Goal: Register for event/course

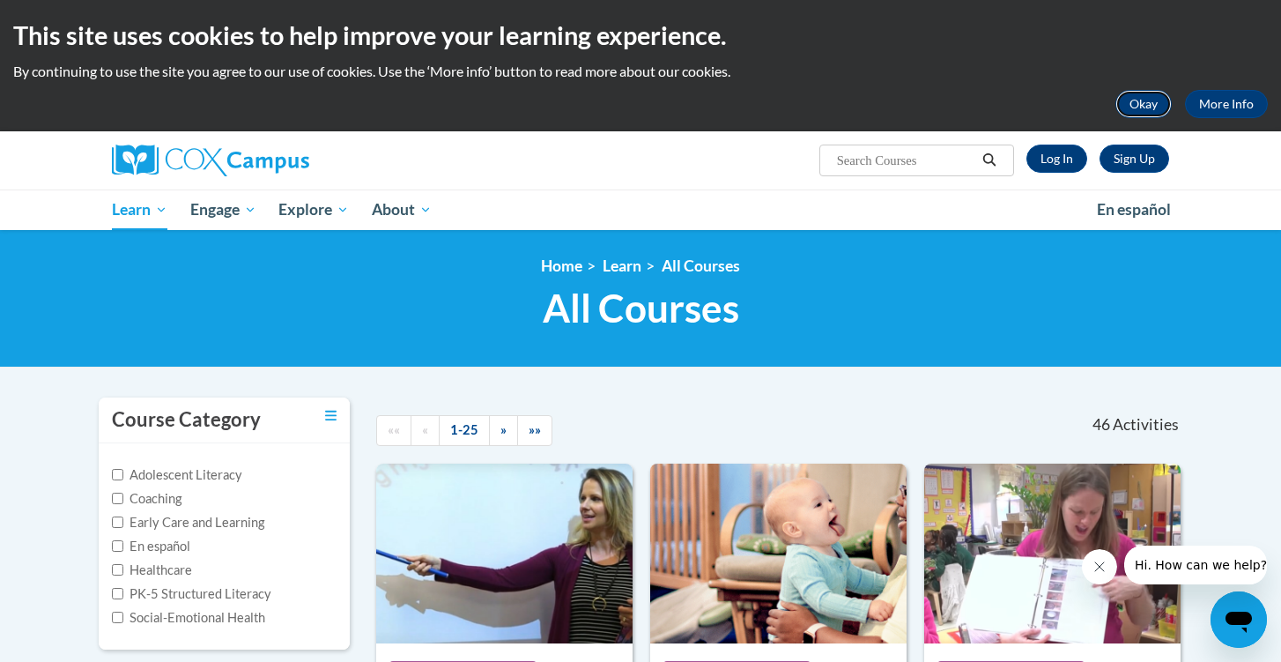
click at [1157, 101] on button "Okay" at bounding box center [1143, 104] width 56 height 28
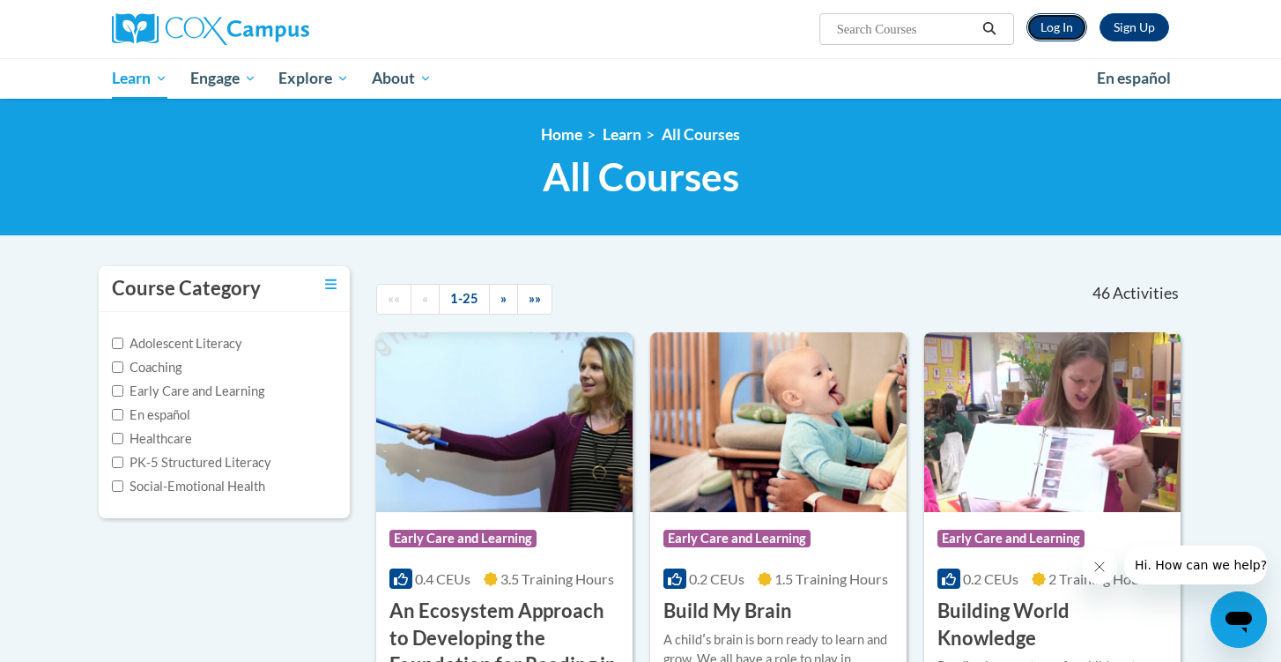
click at [1074, 34] on link "Log In" at bounding box center [1056, 27] width 61 height 28
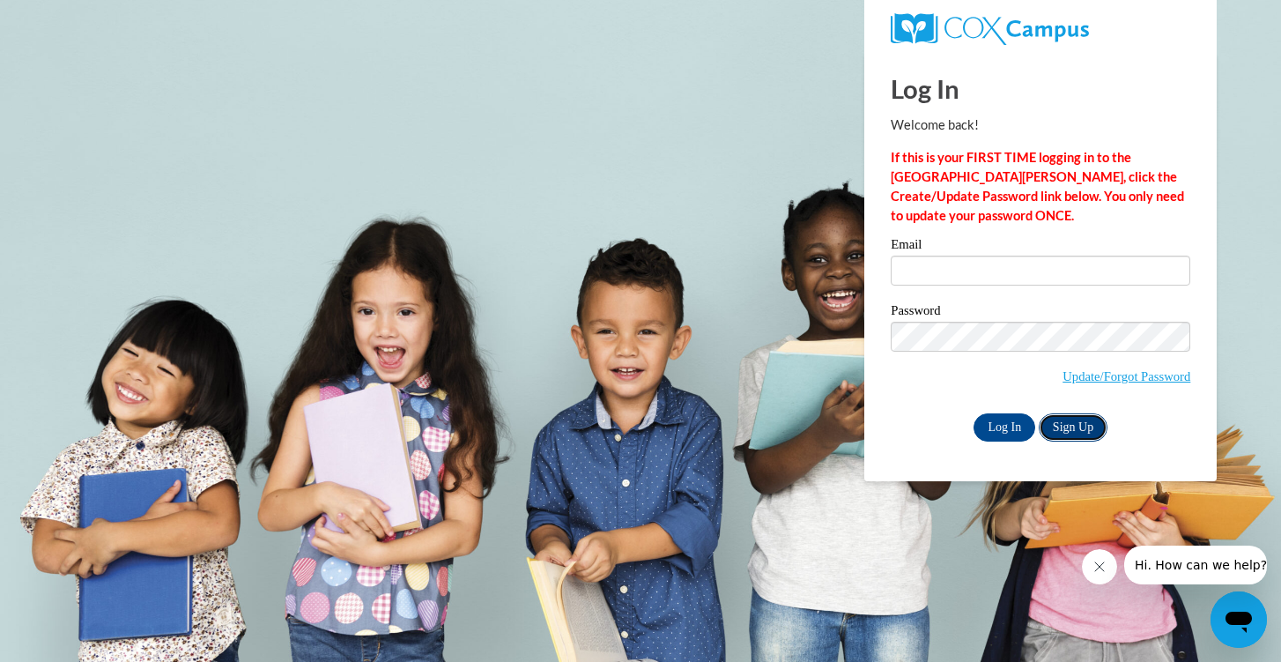
click at [1067, 417] on link "Sign Up" at bounding box center [1073, 427] width 69 height 28
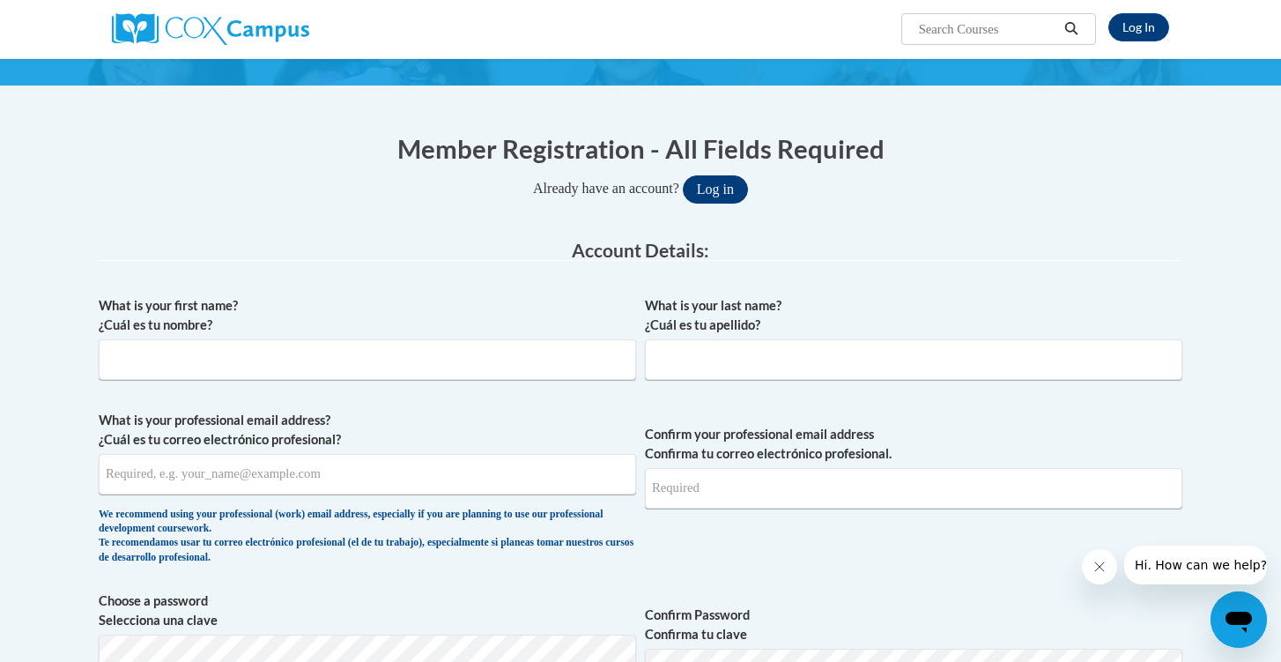
scroll to position [157, 0]
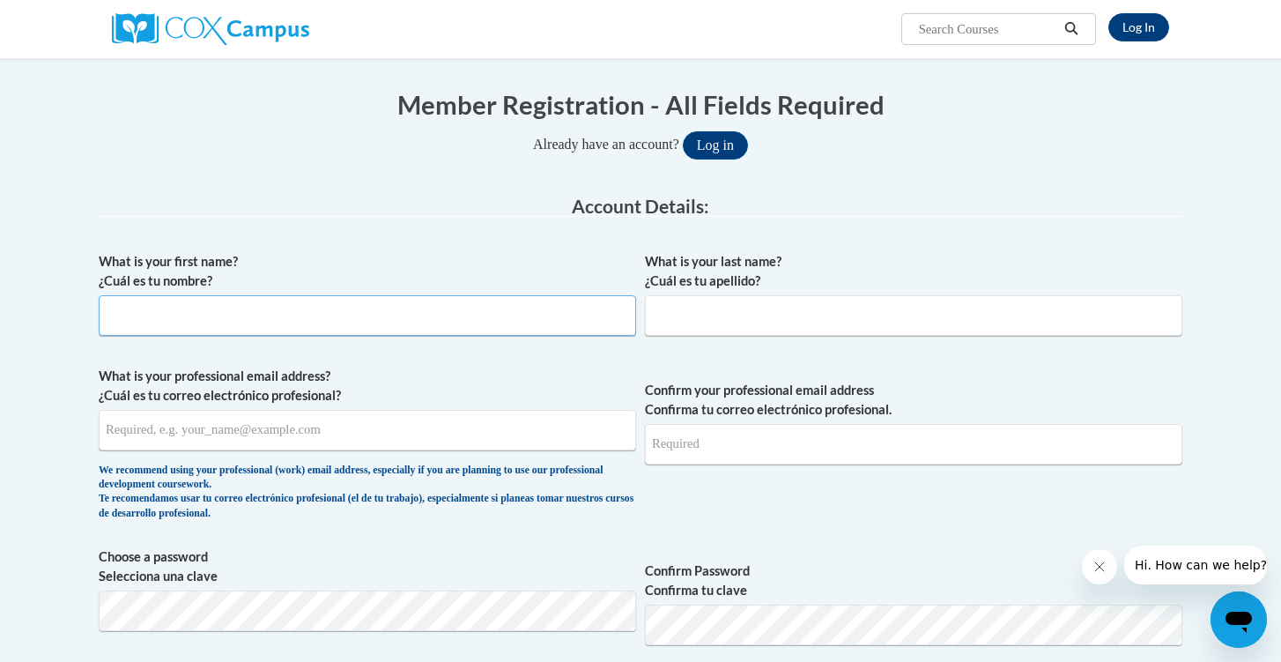
click at [587, 305] on input "What is your first name? ¿Cuál es tu nombre?" at bounding box center [367, 315] width 537 height 41
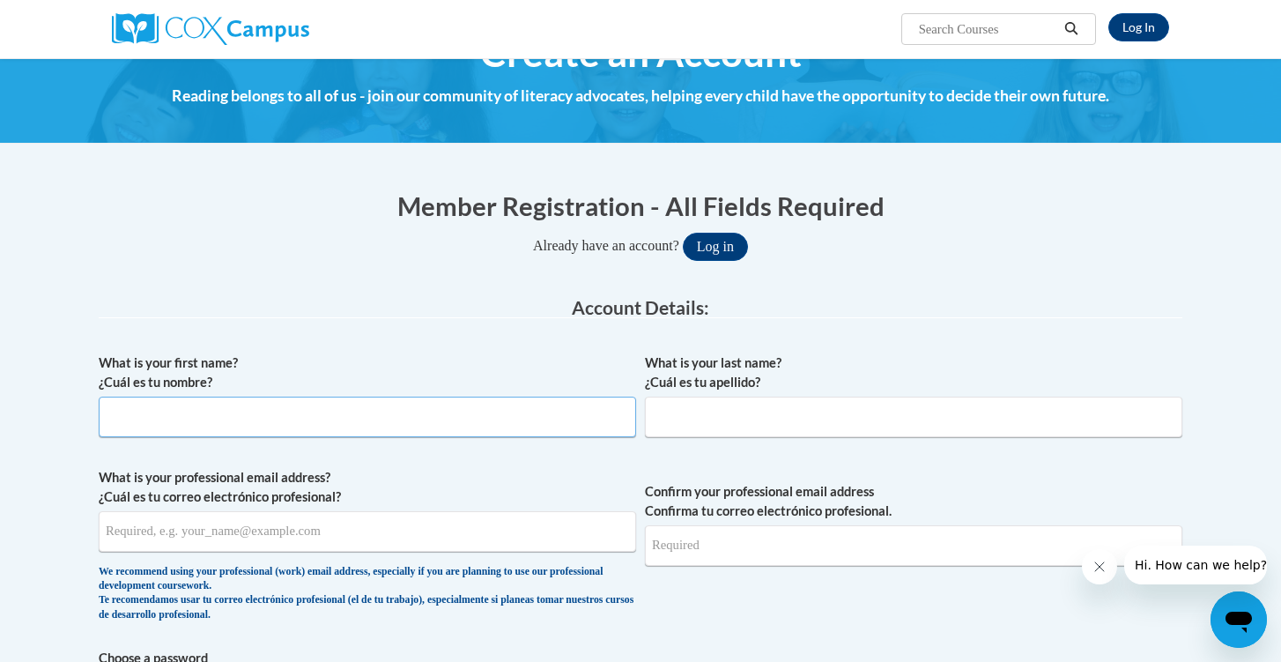
scroll to position [97, 0]
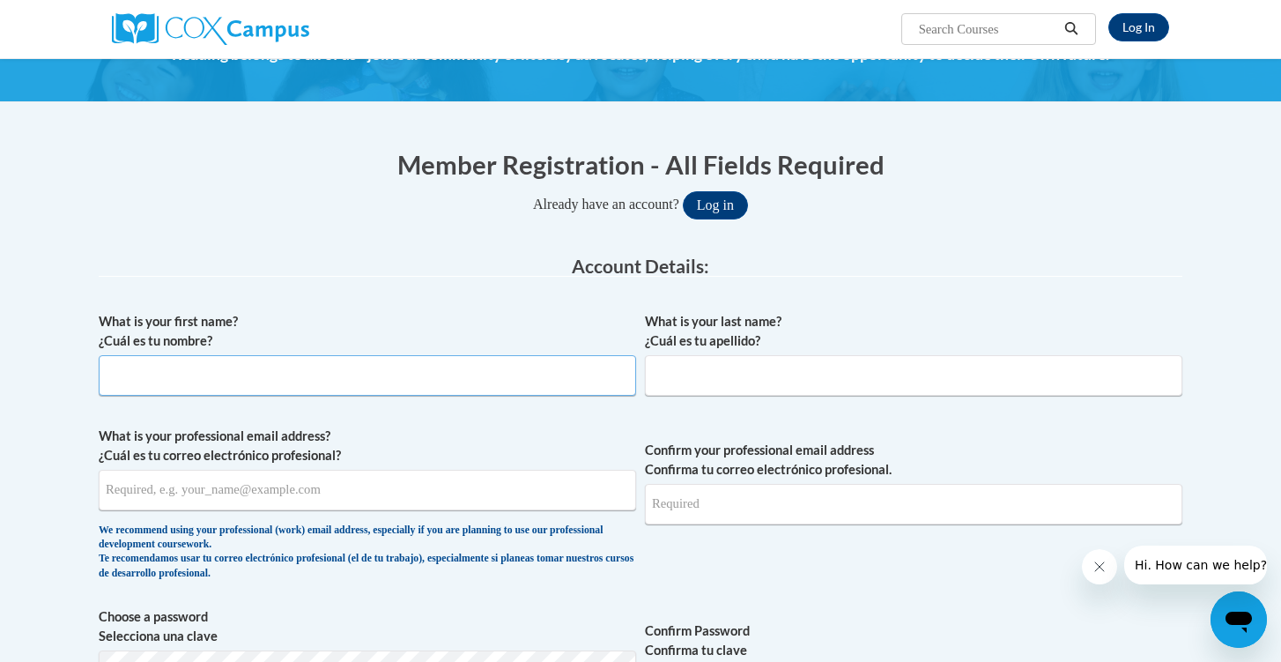
click at [493, 356] on input "What is your first name? ¿Cuál es tu nombre?" at bounding box center [367, 375] width 537 height 41
type input "Jocelyn"
click at [785, 372] on input "What is your last name? ¿Cuál es tu apellido?" at bounding box center [913, 375] width 537 height 41
type input "Manjarrez"
click at [481, 480] on input "What is your professional email address? ¿Cuál es tu correo electrónico profesi…" at bounding box center [367, 490] width 537 height 41
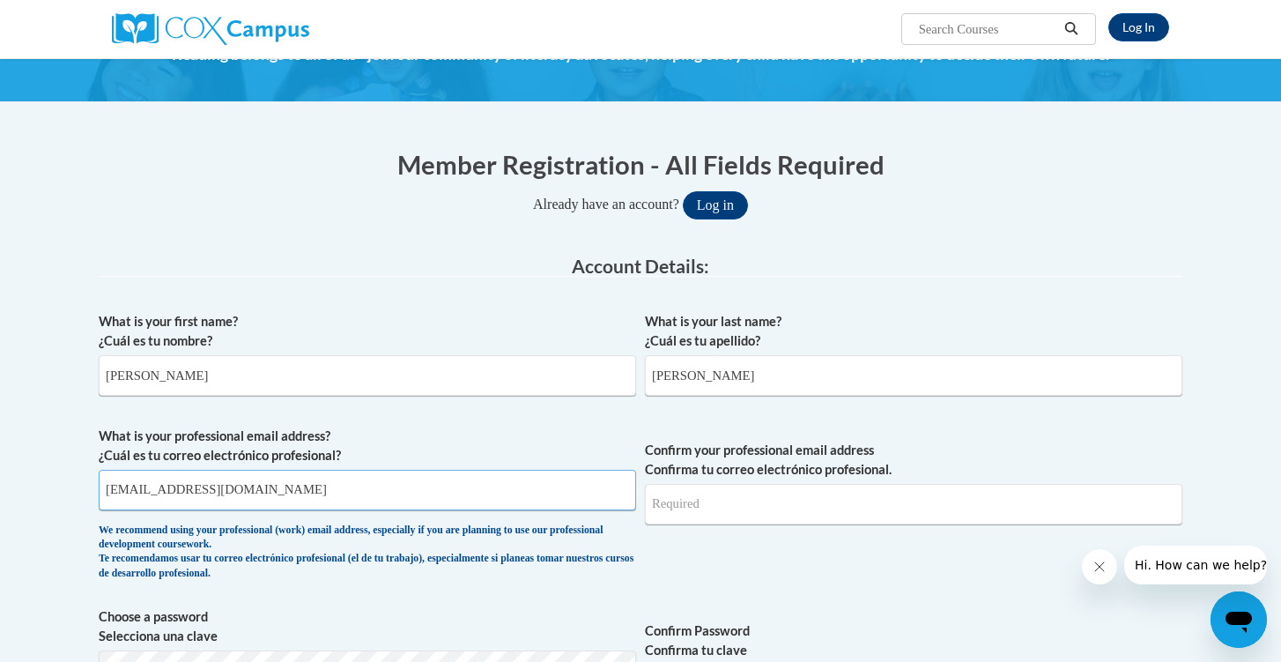
type input "jocelynm34@g.ucla.edu"
click at [973, 505] on input "Confirm your professional email address Confirma tu correo electrónico profesio…" at bounding box center [913, 504] width 537 height 41
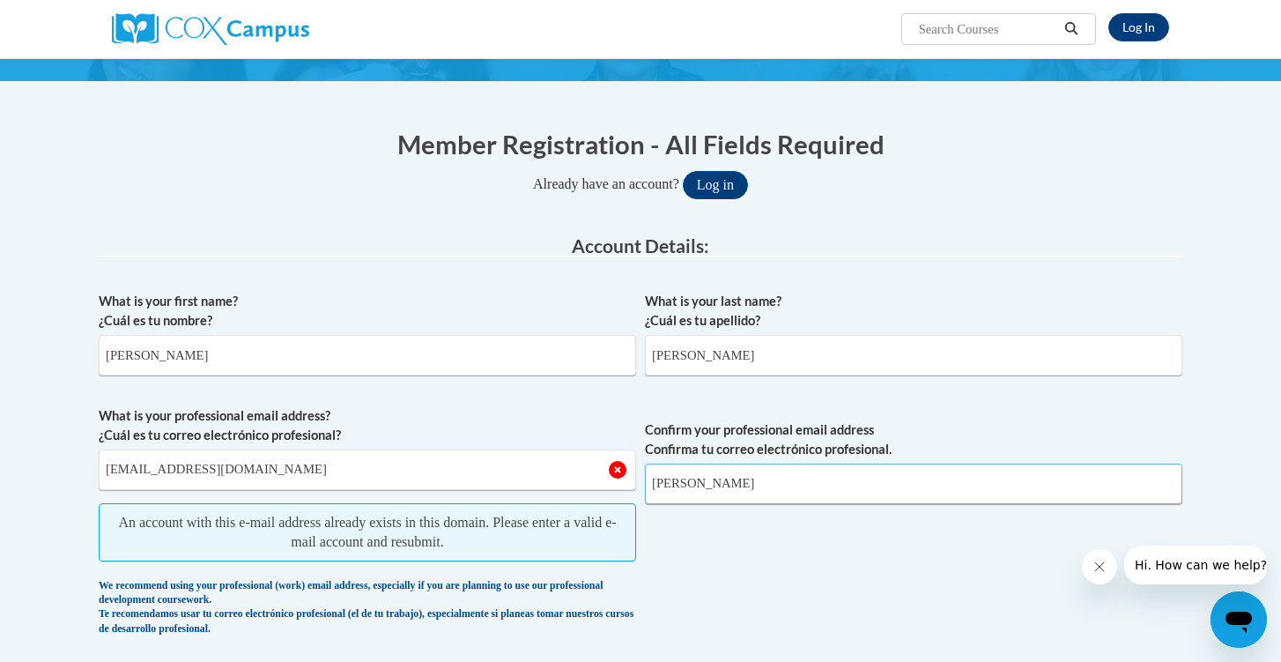
scroll to position [119, 0]
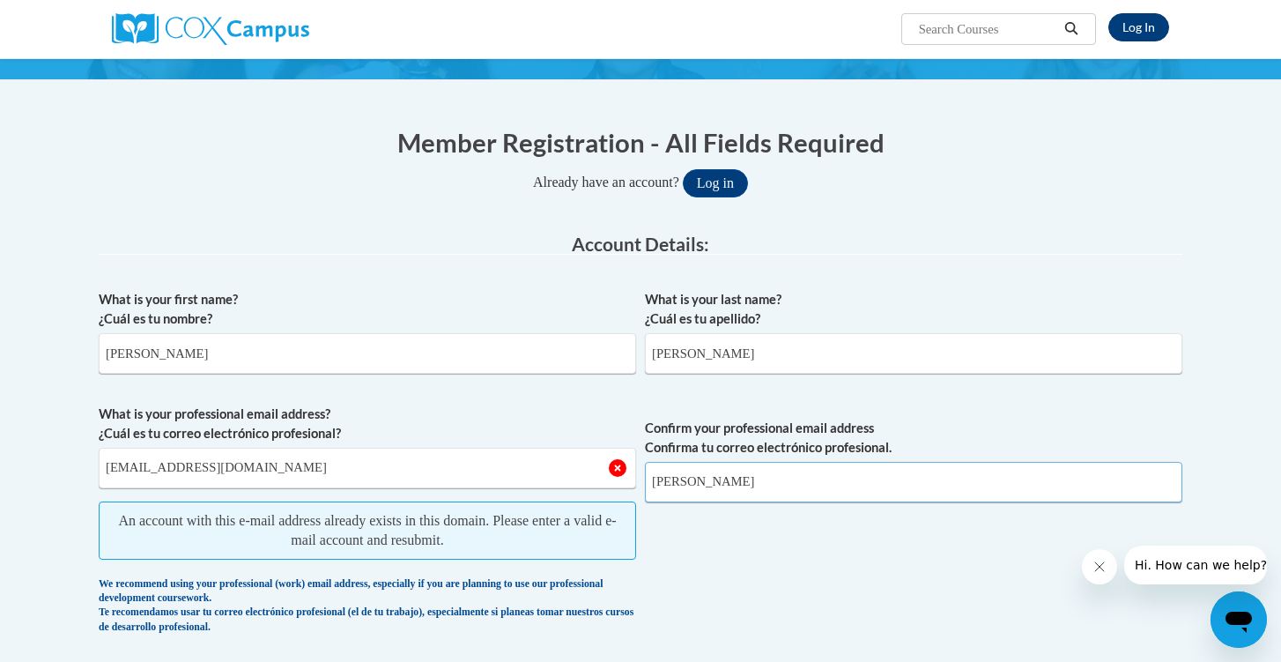
type input "jocelyn"
click at [1142, 27] on link "Log In" at bounding box center [1138, 27] width 61 height 28
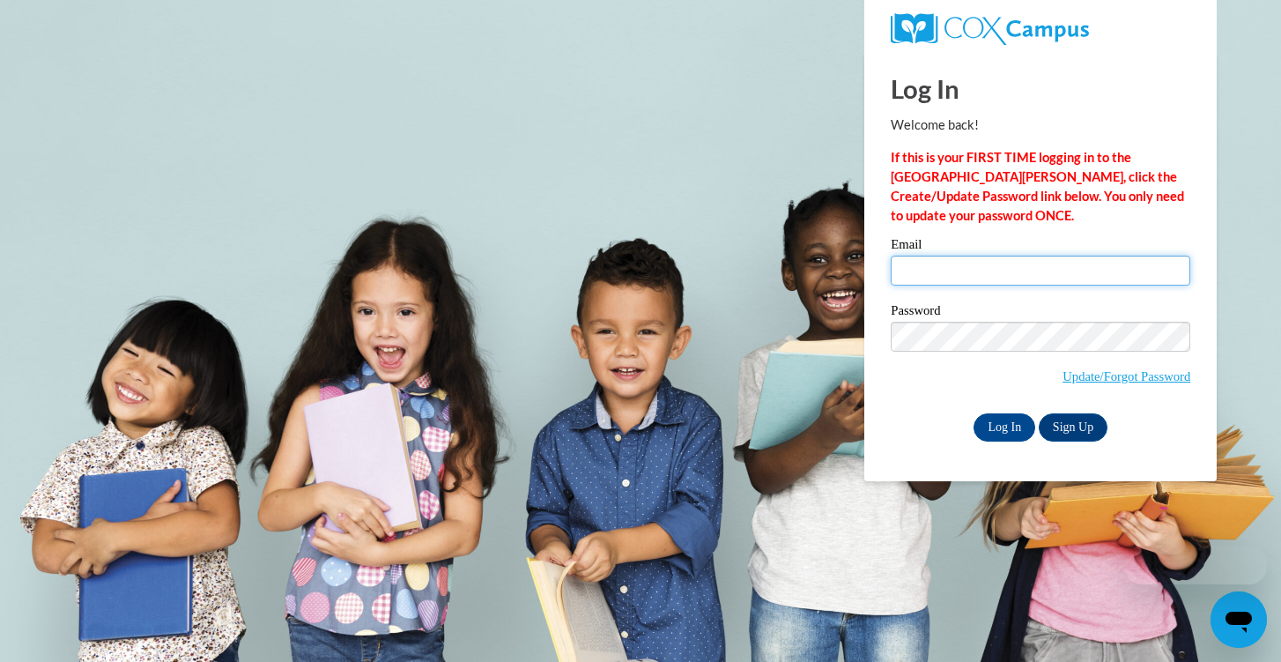
click at [934, 281] on input "Email" at bounding box center [1041, 270] width 300 height 30
type input "[EMAIL_ADDRESS][DOMAIN_NAME]"
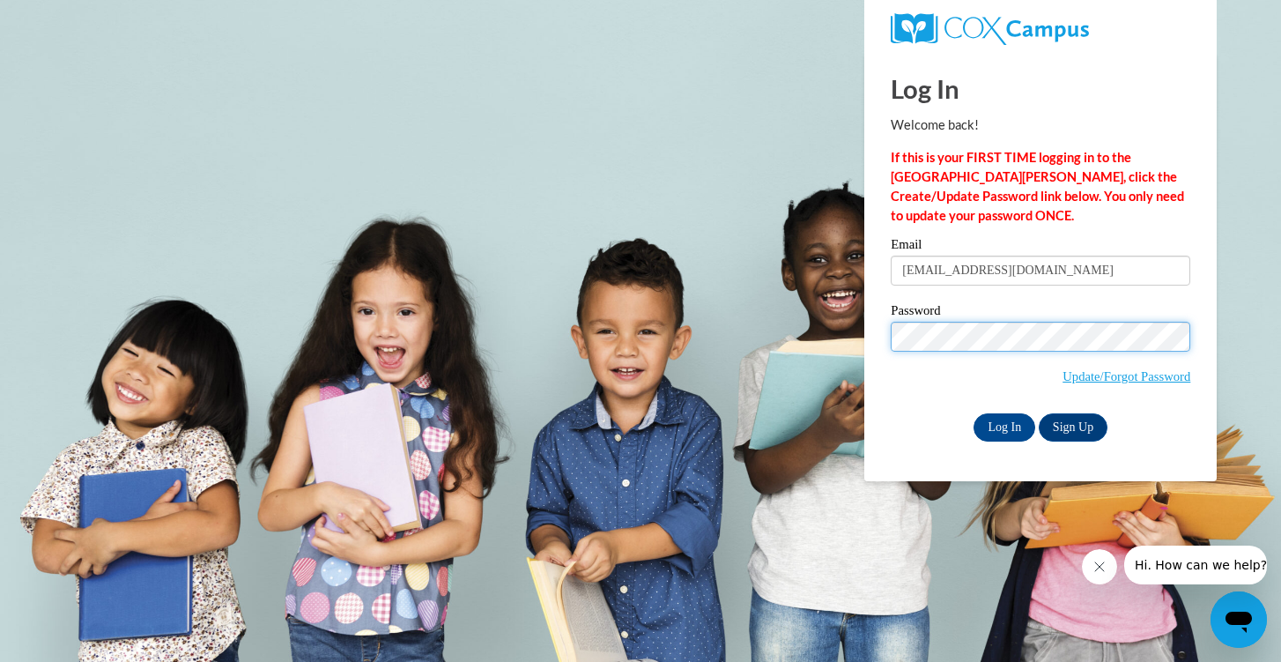
click at [973, 413] on input "Log In" at bounding box center [1004, 427] width 62 height 28
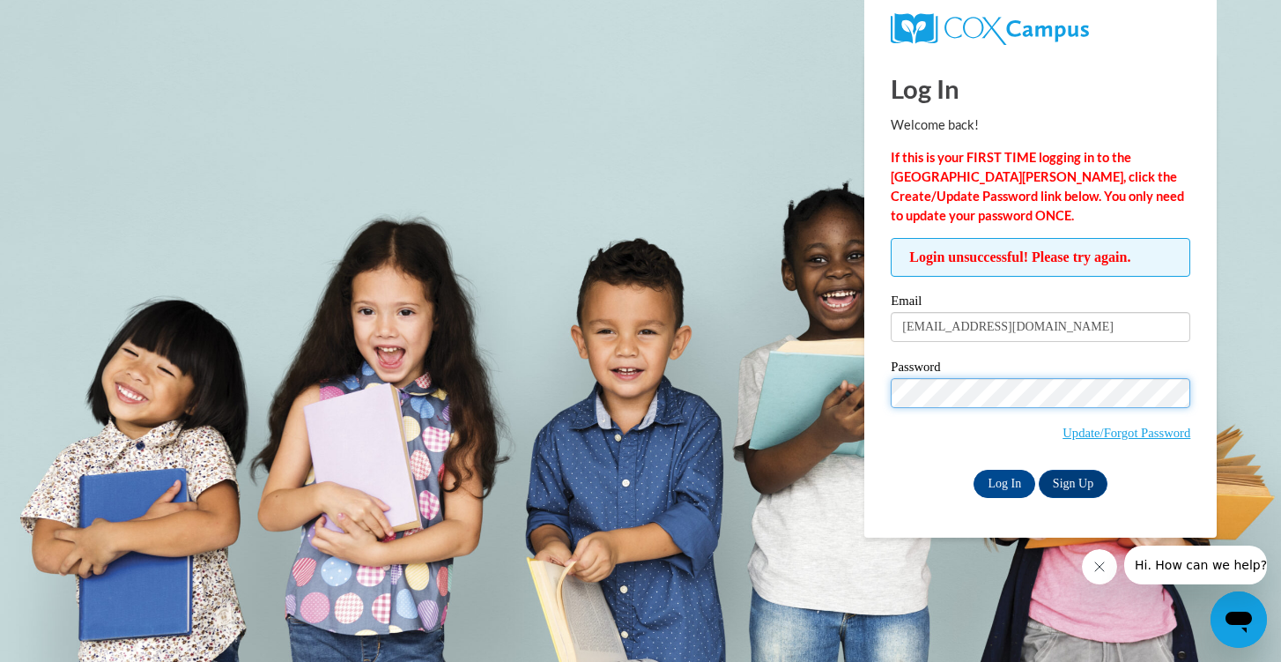
click at [973, 470] on input "Log In" at bounding box center [1004, 484] width 62 height 28
click at [1108, 428] on link "Update/Forgot Password" at bounding box center [1126, 432] width 128 height 14
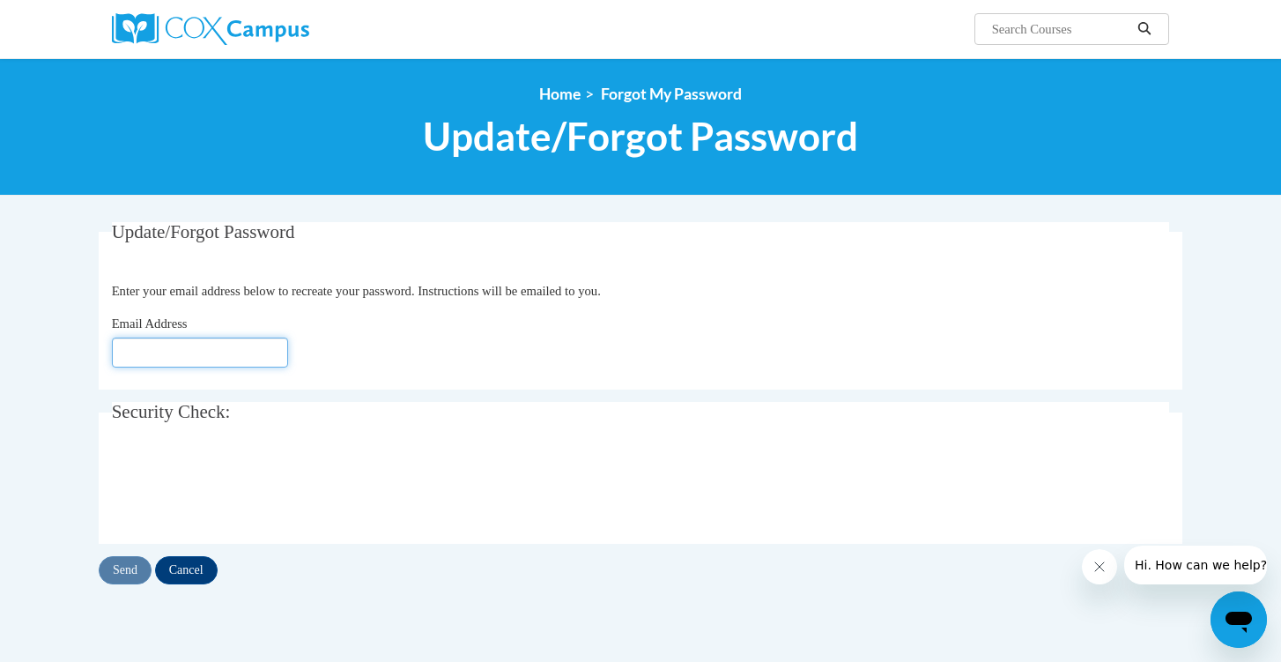
click at [224, 359] on input "Email Address" at bounding box center [200, 352] width 176 height 30
type input "jocelynm34@g.ucla.edu"
click at [133, 567] on input "Send" at bounding box center [125, 570] width 53 height 28
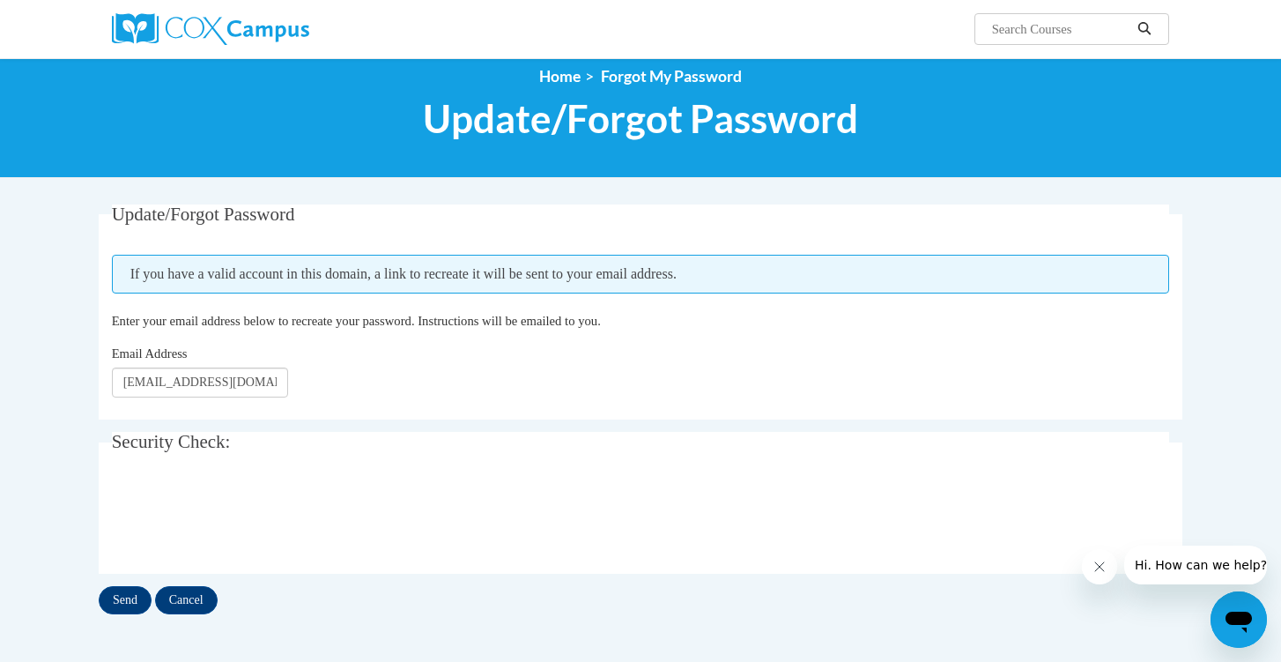
scroll to position [18, 0]
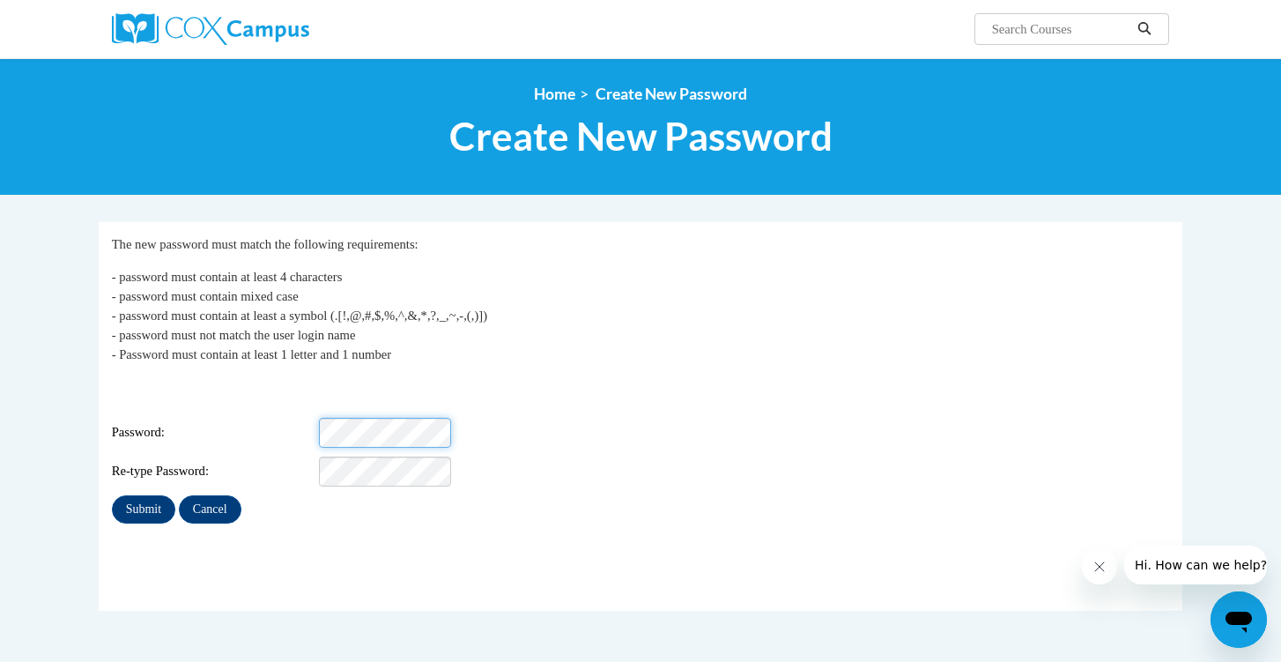
click at [528, 421] on div "Password:" at bounding box center [641, 433] width 1058 height 30
click at [173, 495] on input "Submit" at bounding box center [143, 509] width 63 height 28
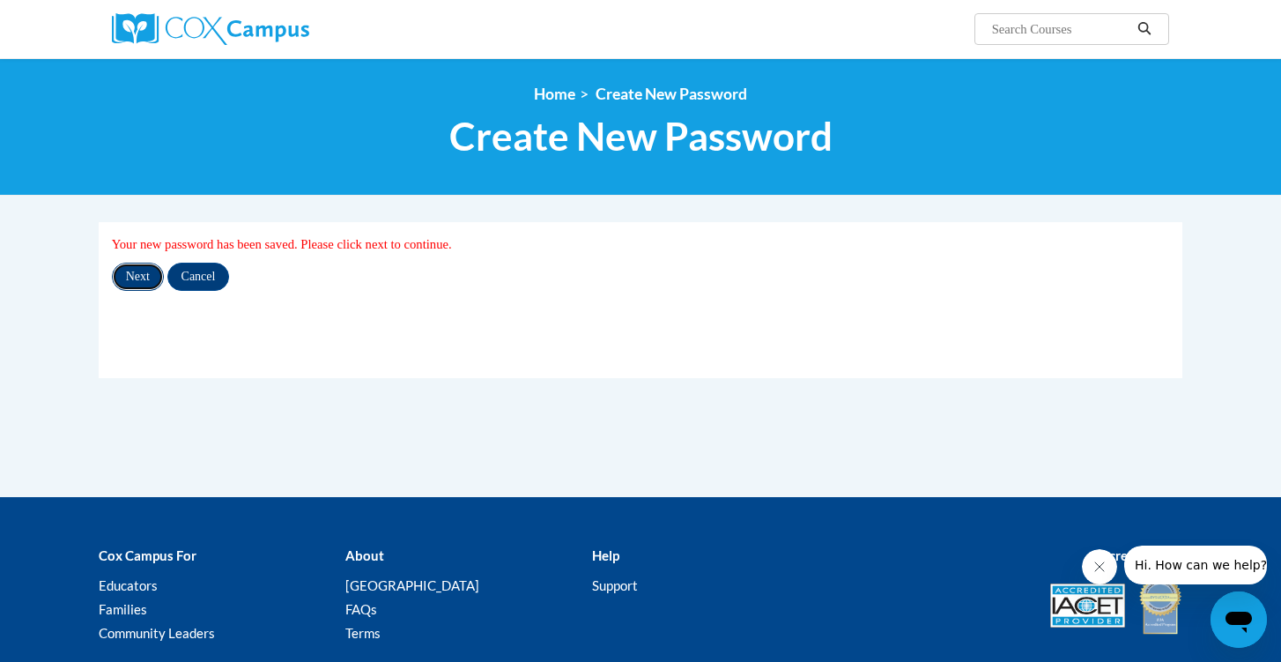
click at [154, 276] on input "Next" at bounding box center [138, 277] width 52 height 28
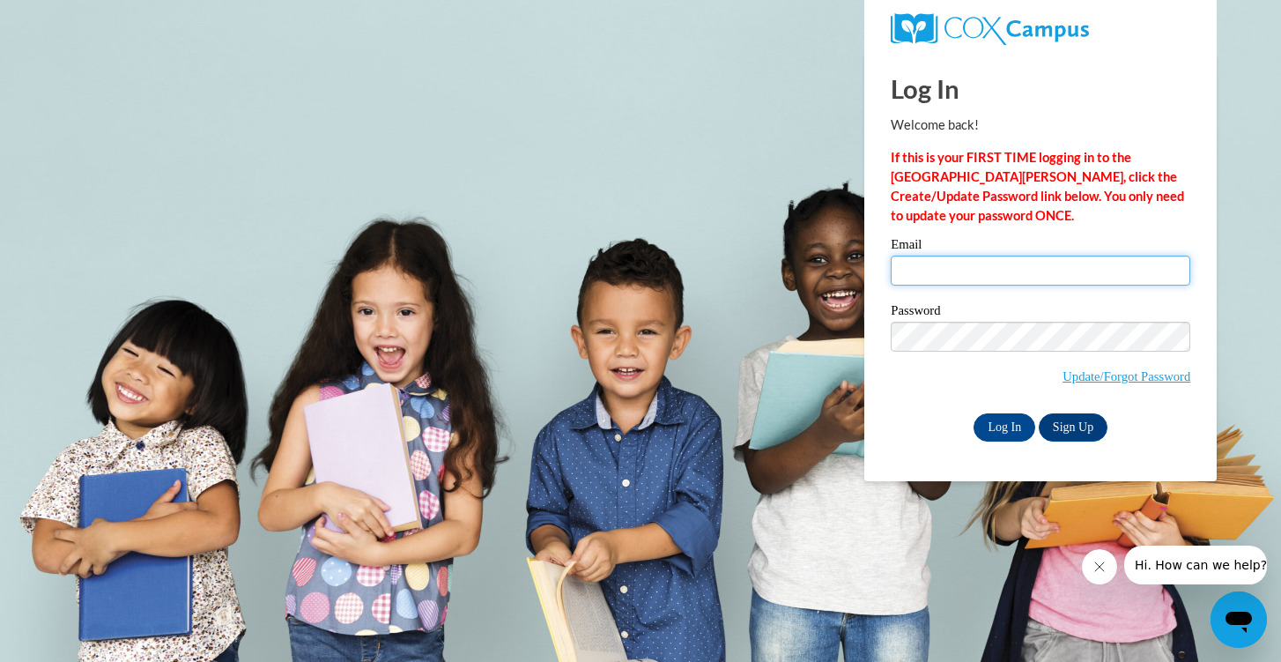
click at [915, 269] on input "Email" at bounding box center [1041, 270] width 300 height 30
type input "jocelynm34@g.ucla.edu"
click at [971, 314] on label "Password" at bounding box center [1041, 313] width 300 height 18
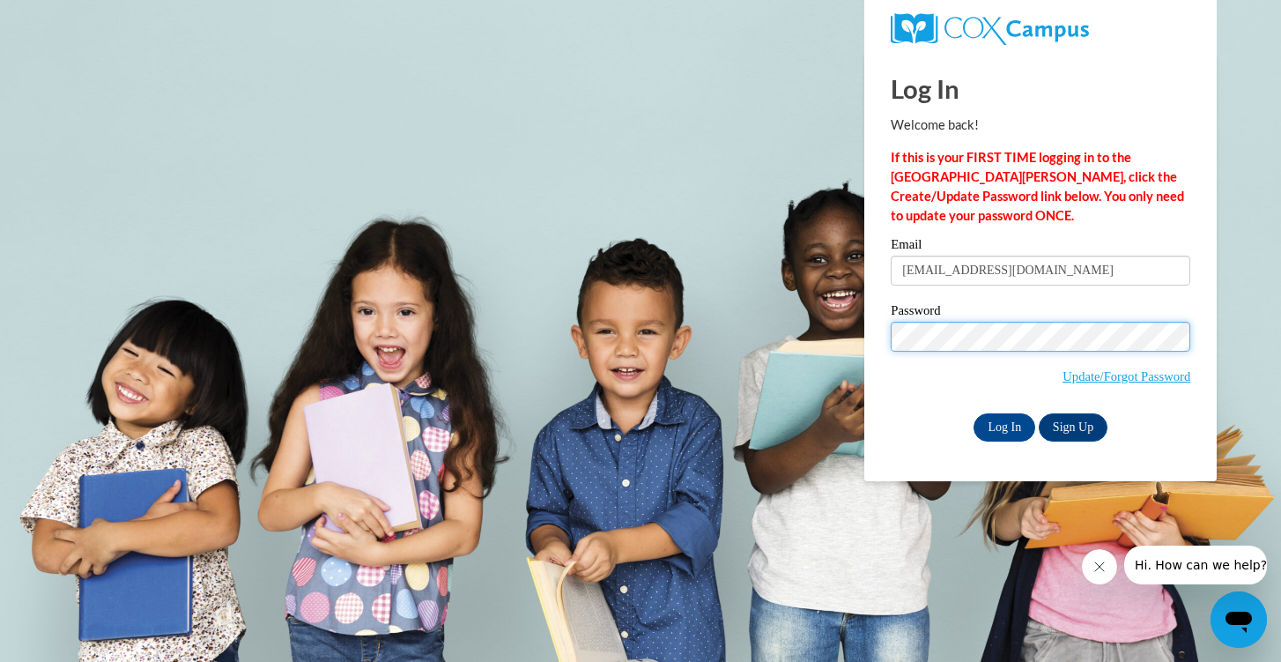
click at [973, 413] on input "Log In" at bounding box center [1004, 427] width 62 height 28
click at [1006, 431] on input "Log In" at bounding box center [1004, 427] width 62 height 28
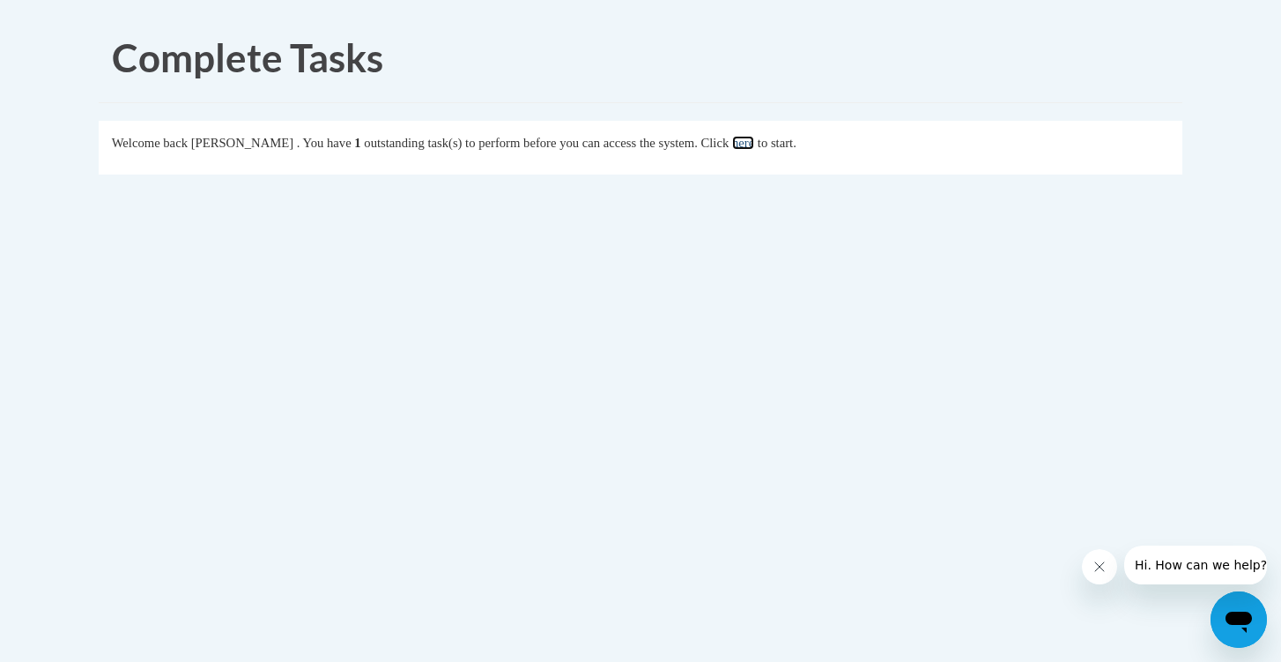
click at [754, 147] on link "here" at bounding box center [743, 143] width 22 height 14
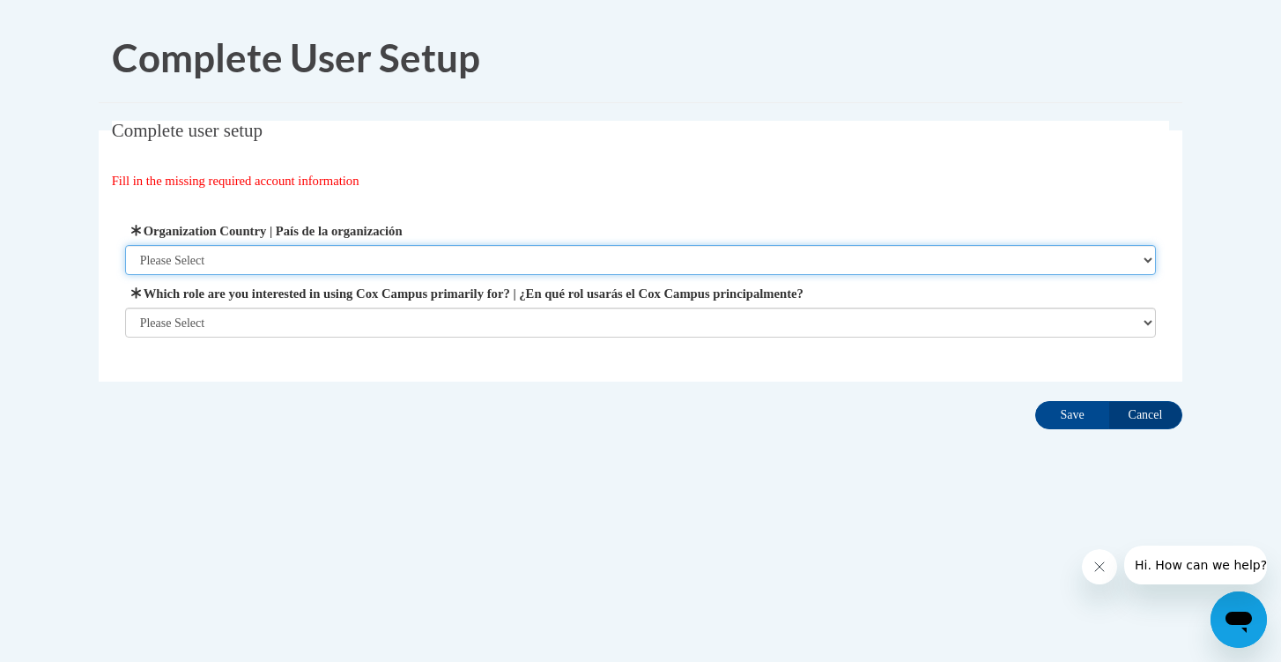
click at [603, 264] on select "Please Select United States | Estados Unidos Outside of the United States | Fue…" at bounding box center [641, 260] width 1032 height 30
select select "ad49bcad-a171-4b2e-b99c-48b446064914"
click at [125, 245] on select "Please Select United States | Estados Unidos Outside of the United States | Fue…" at bounding box center [641, 260] width 1032 height 30
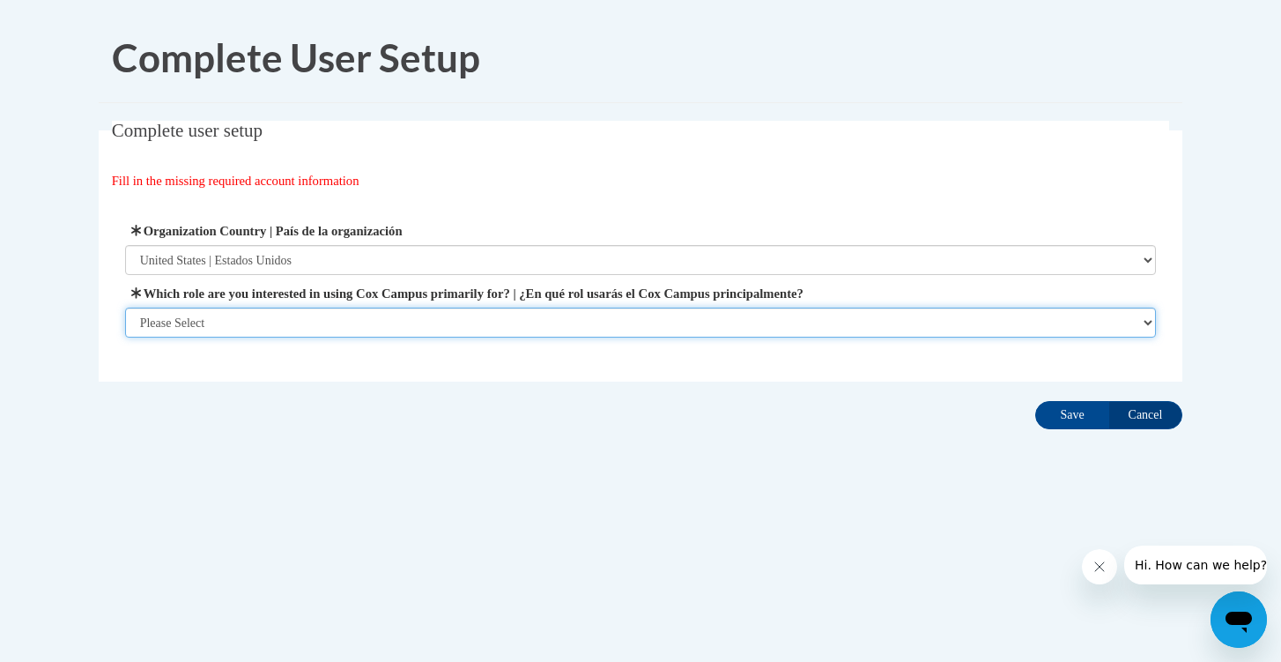
click at [445, 316] on select "Please Select College/University | Colegio/Universidad Community/Nonprofit Part…" at bounding box center [641, 322] width 1032 height 30
select select "fbf2d438-af2f-41f8-98f1-81c410e29de3"
click at [125, 337] on select "Please Select College/University | Colegio/Universidad Community/Nonprofit Part…" at bounding box center [641, 322] width 1032 height 30
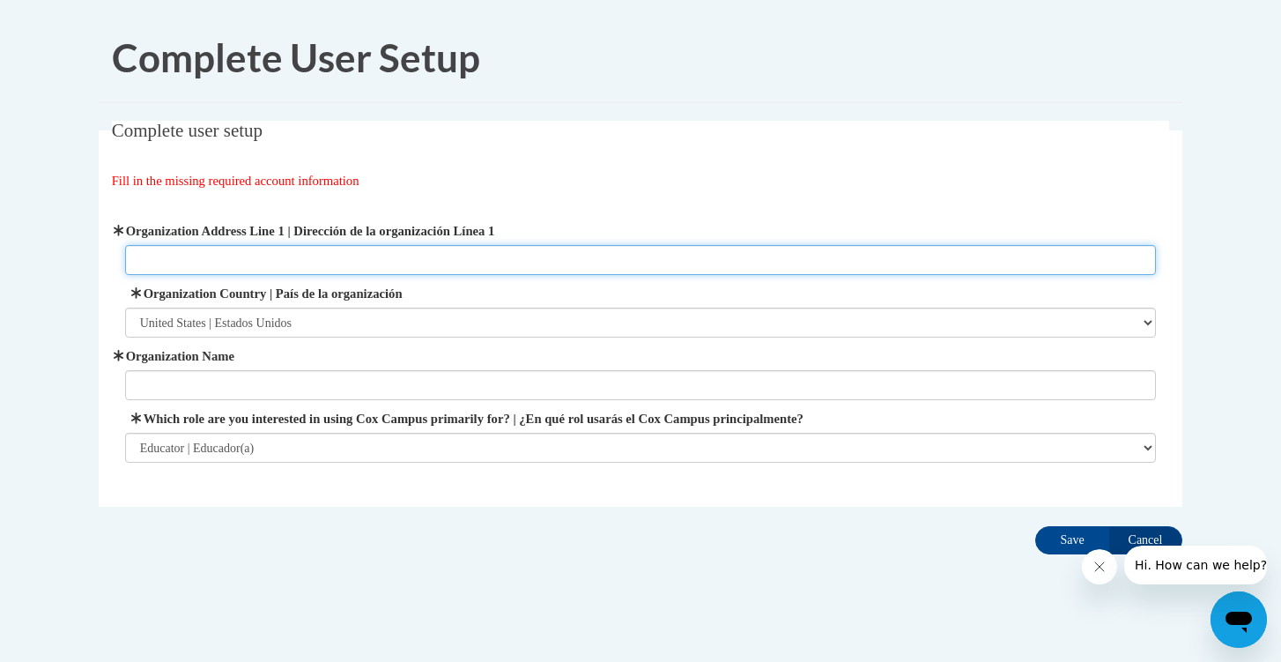
click at [481, 267] on input "Organization Address Line 1 | Dirección de la organización Línea 1" at bounding box center [641, 260] width 1032 height 30
type input "1910 Curry St"
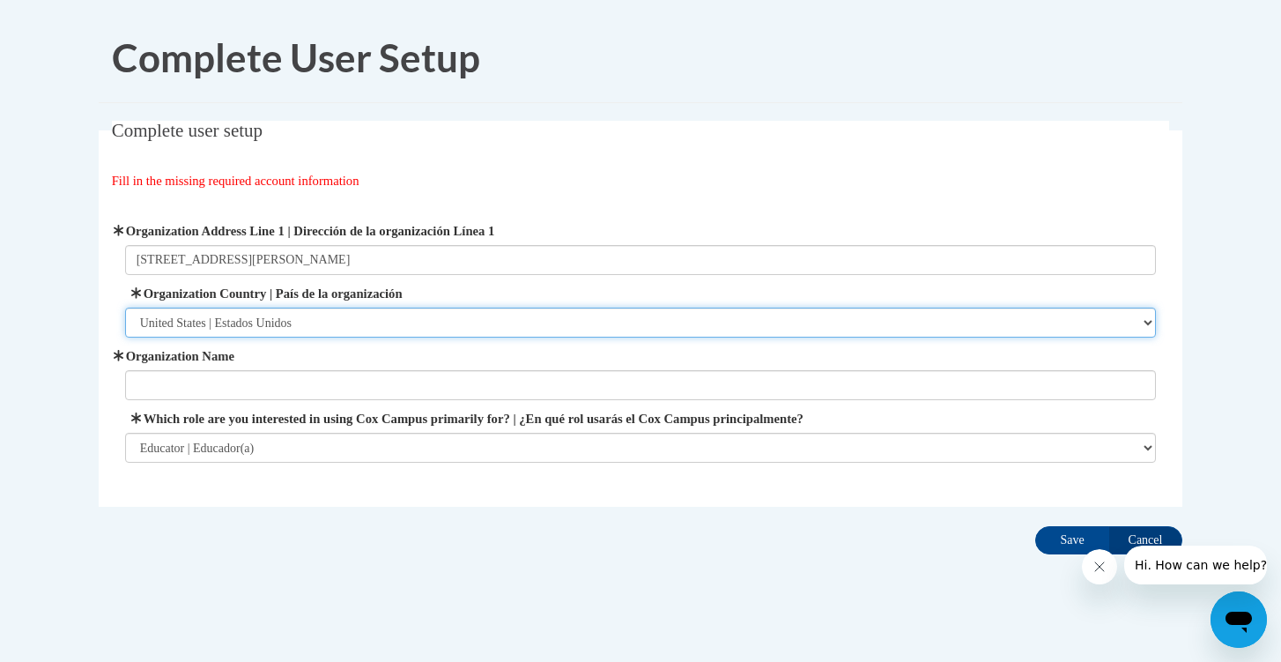
click at [447, 330] on select "Please Select United States | Estados Unidos Outside of the United States | Fue…" at bounding box center [641, 322] width 1032 height 30
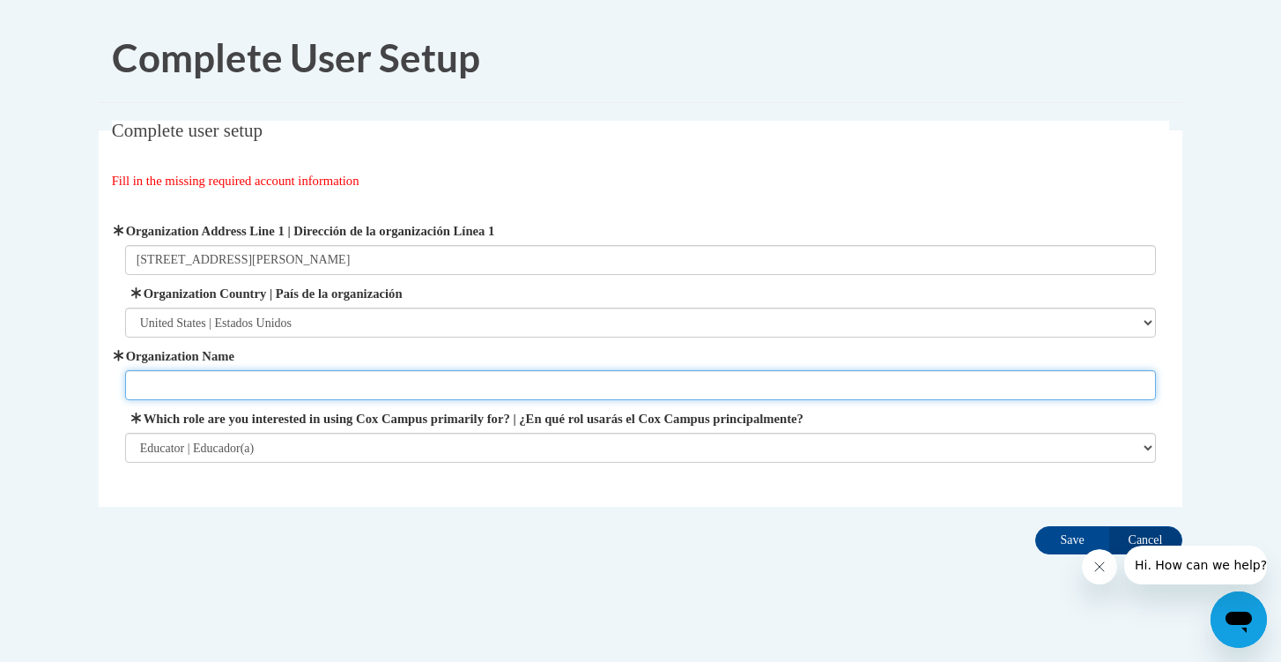
click at [351, 392] on input "Organization Name" at bounding box center [641, 385] width 1032 height 30
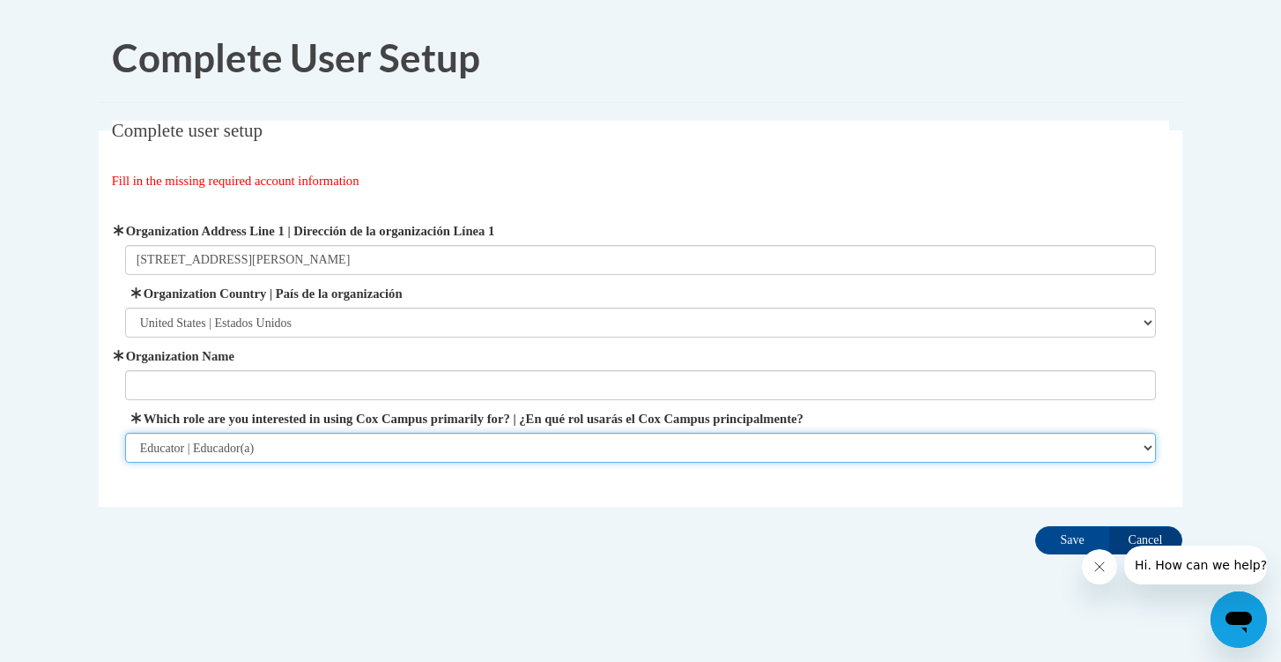
click at [373, 438] on select "Please Select College/University | Colegio/Universidad Community/Nonprofit Part…" at bounding box center [641, 448] width 1032 height 30
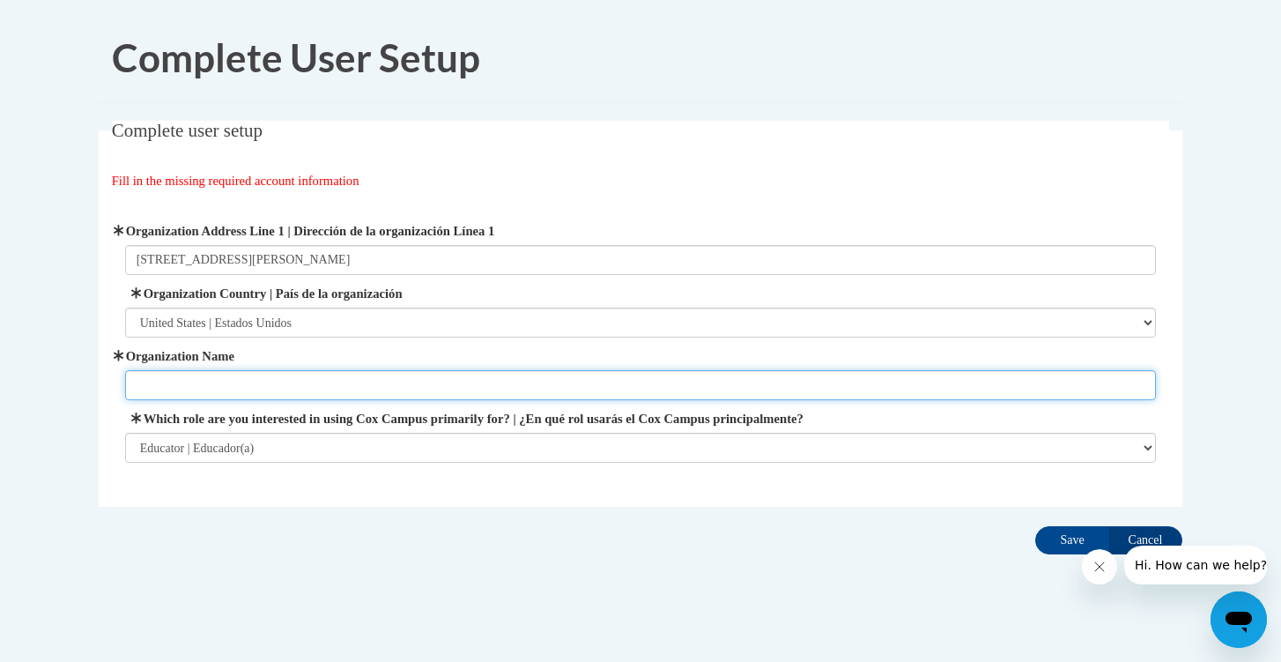
click at [317, 388] on input "Organization Name" at bounding box center [641, 385] width 1032 height 30
click at [533, 380] on input "Organization Name" at bounding box center [641, 385] width 1032 height 30
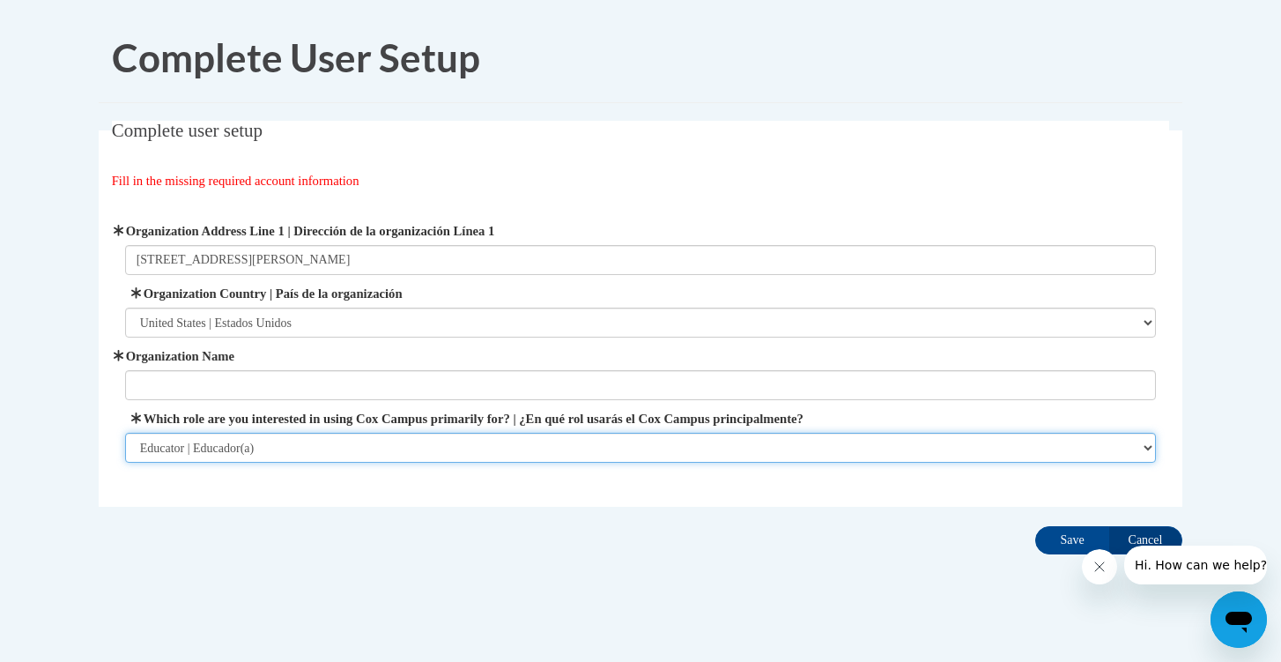
click at [770, 462] on select "Please Select College/University | Colegio/Universidad Community/Nonprofit Part…" at bounding box center [641, 448] width 1032 height 30
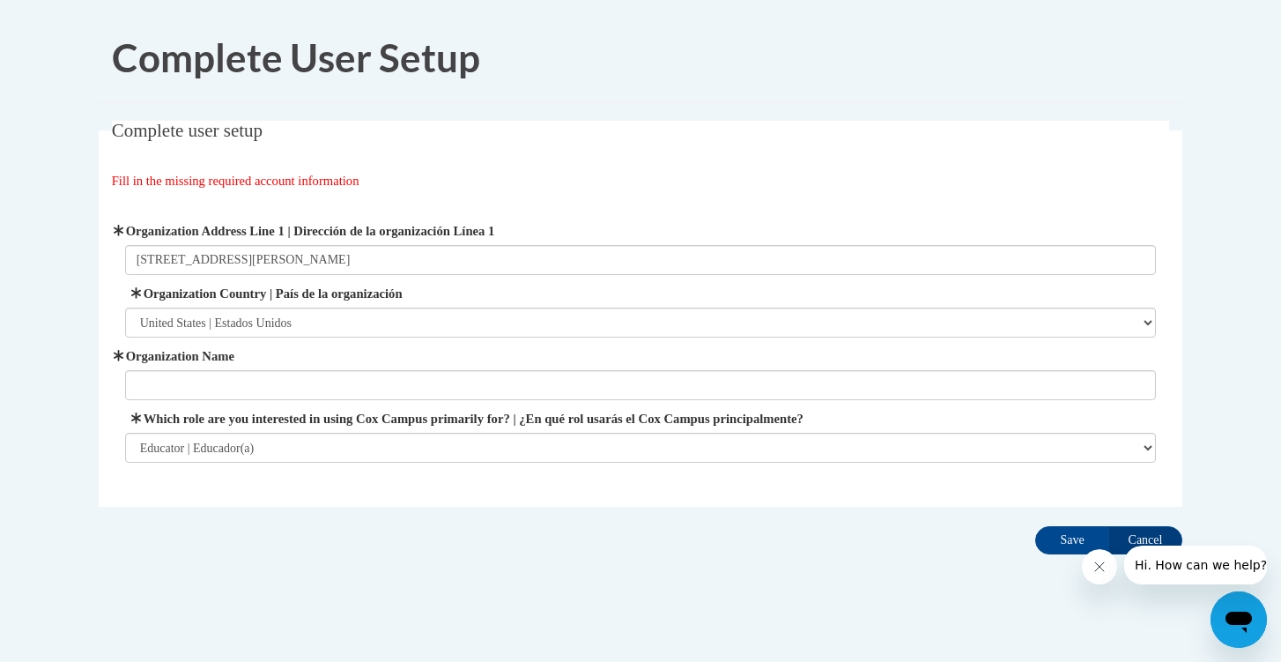
click at [512, 364] on label "Organization Name" at bounding box center [641, 355] width 1032 height 19
click at [512, 370] on input "Organization Name" at bounding box center [641, 385] width 1032 height 30
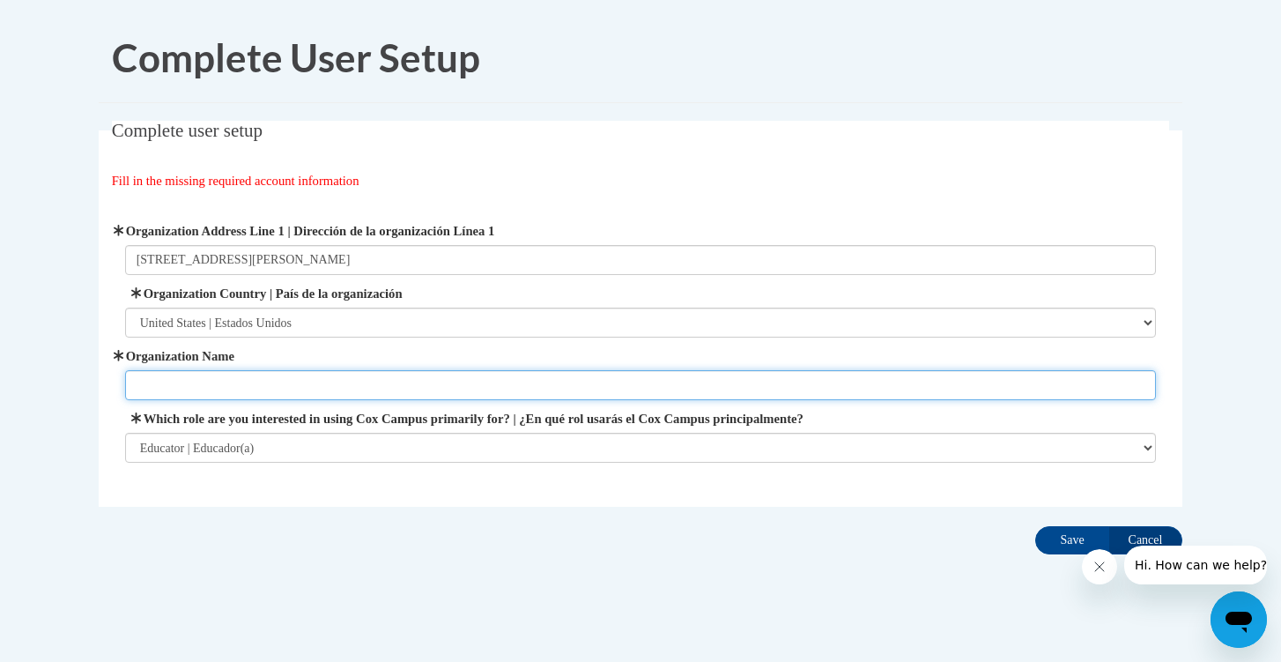
click at [497, 383] on input "Organization Name" at bounding box center [641, 385] width 1032 height 30
type input "Teach For America"
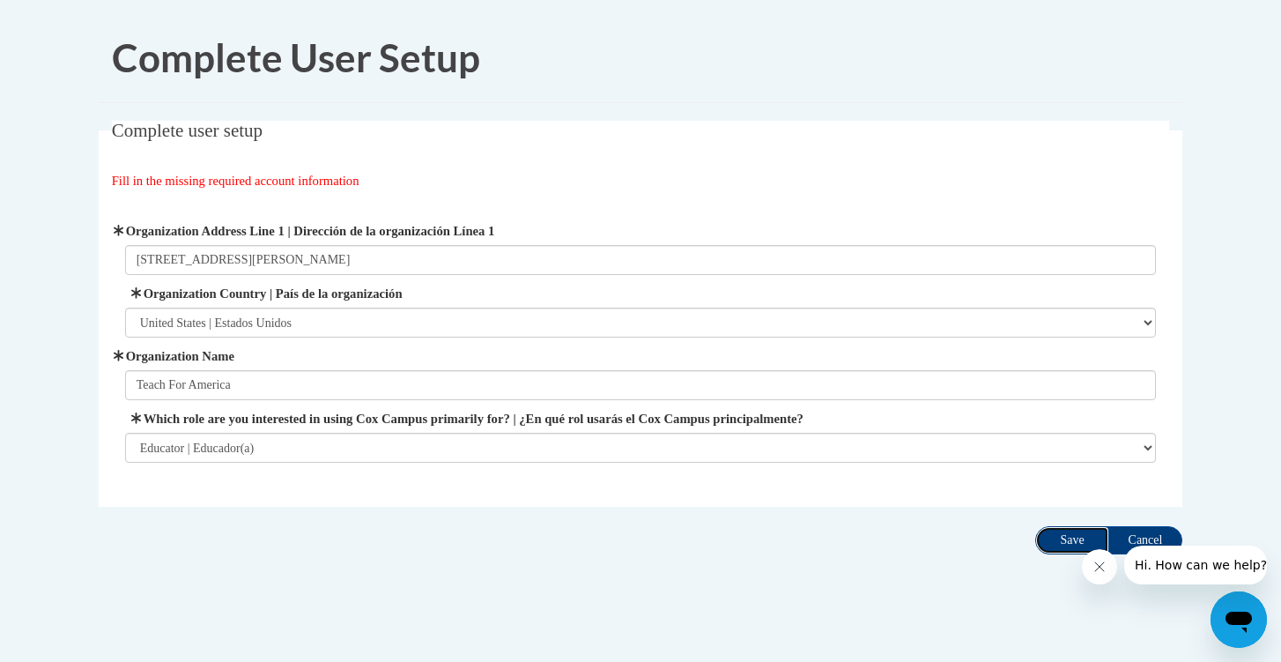
click at [1066, 535] on input "Save" at bounding box center [1072, 540] width 74 height 28
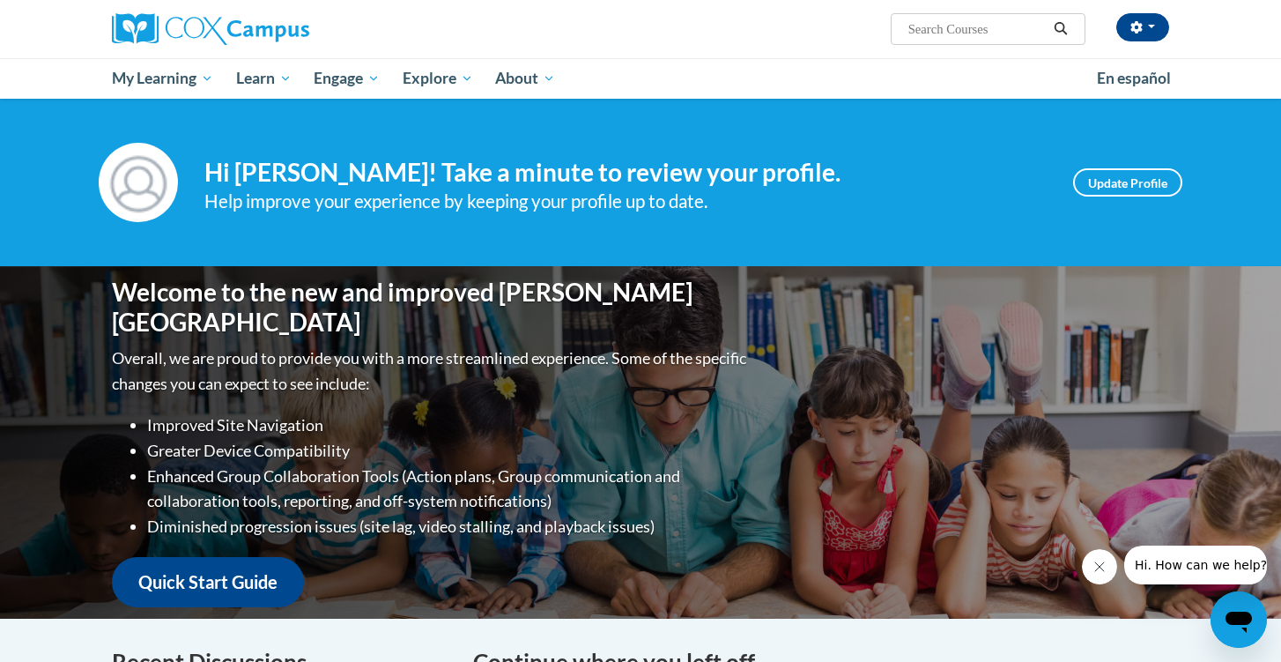
scroll to position [13, 0]
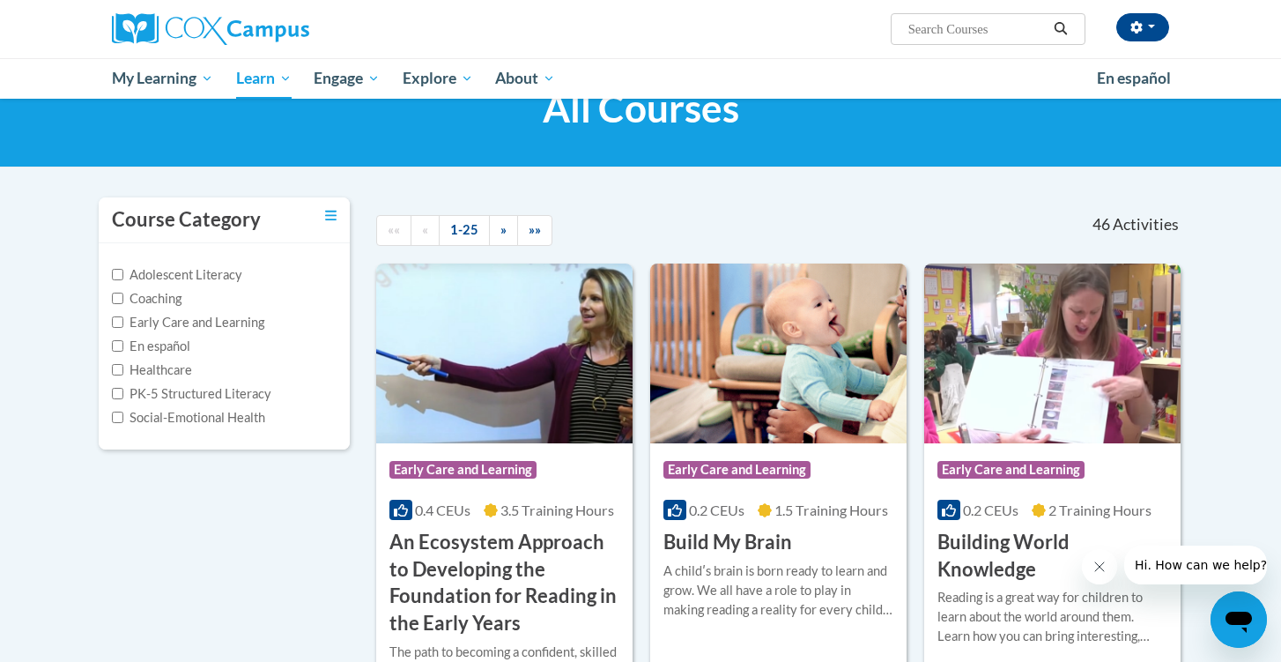
scroll to position [44, 0]
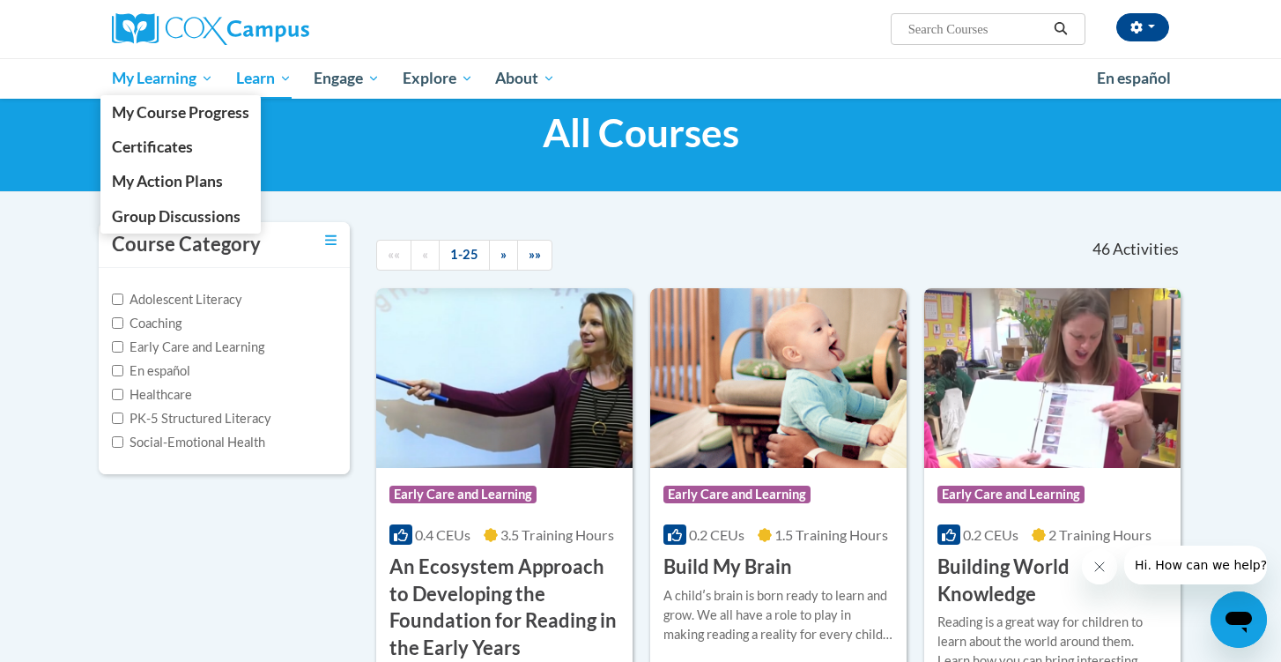
click at [156, 78] on span "My Learning" at bounding box center [162, 78] width 101 height 21
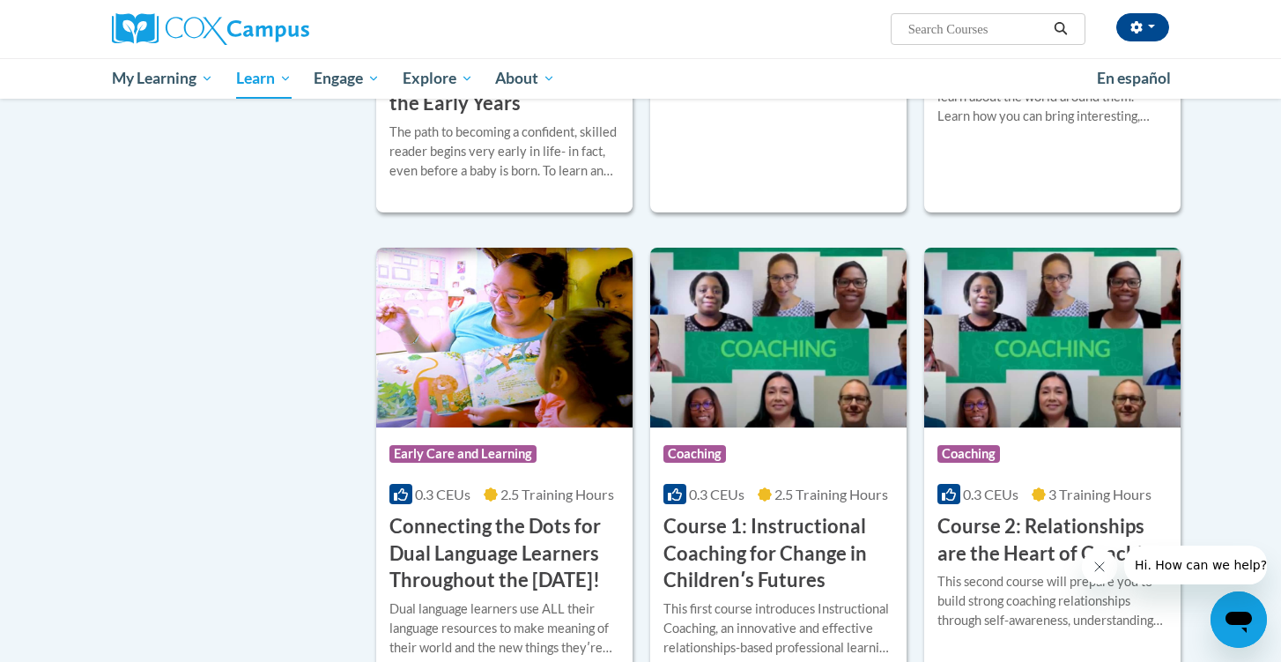
scroll to position [595, 0]
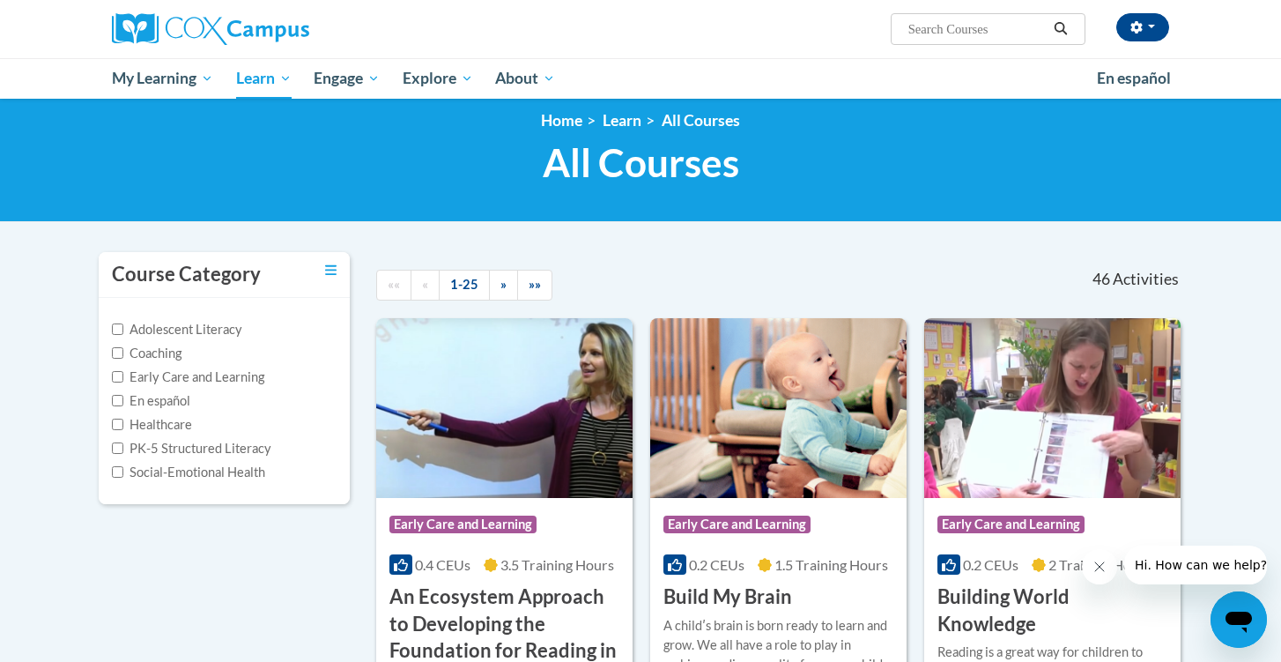
scroll to position [11, 0]
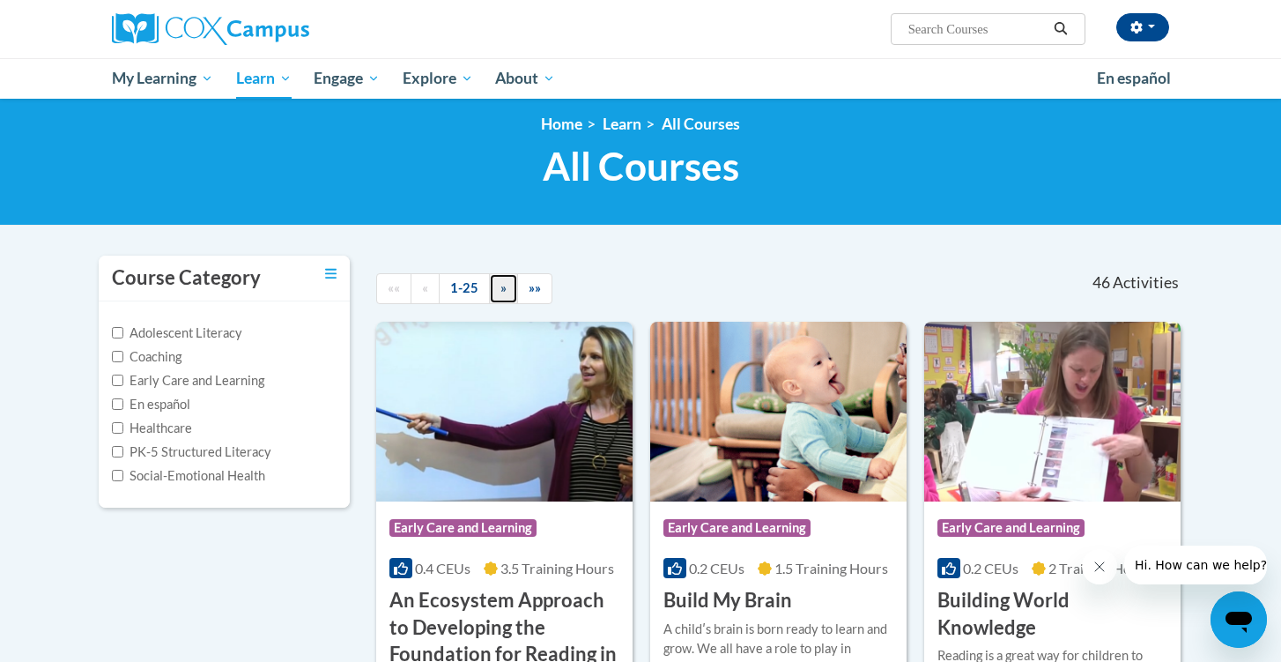
click at [507, 289] on link "»" at bounding box center [503, 288] width 29 height 31
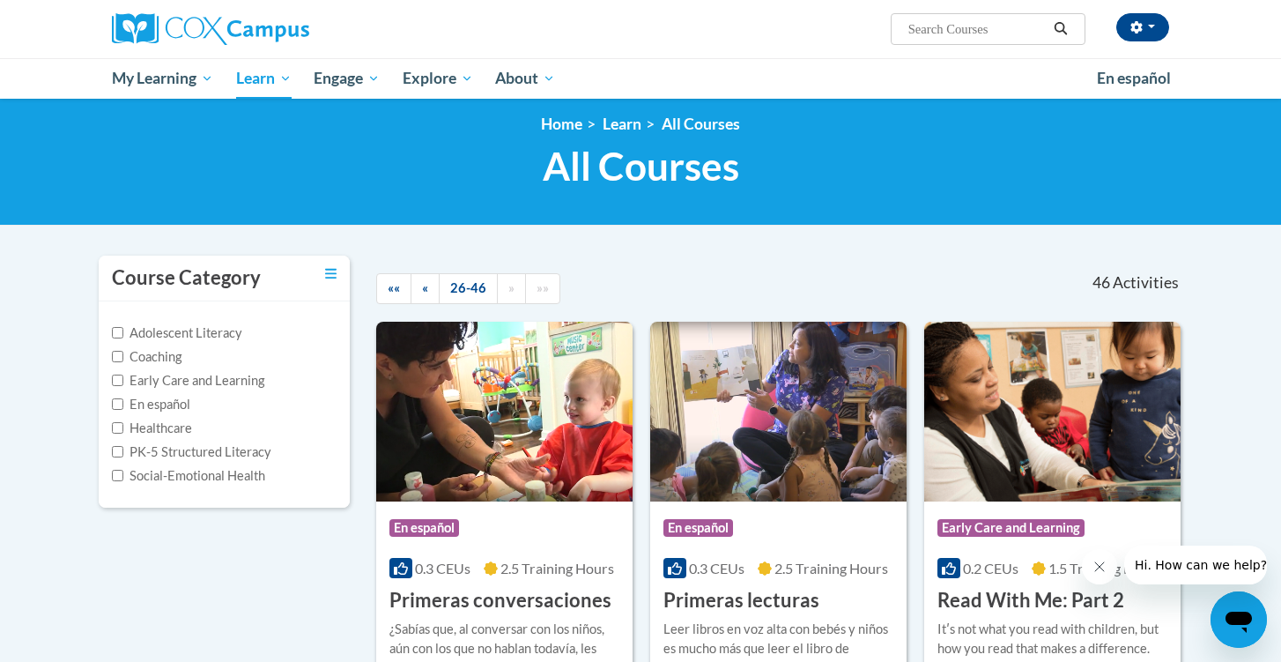
scroll to position [1572, 0]
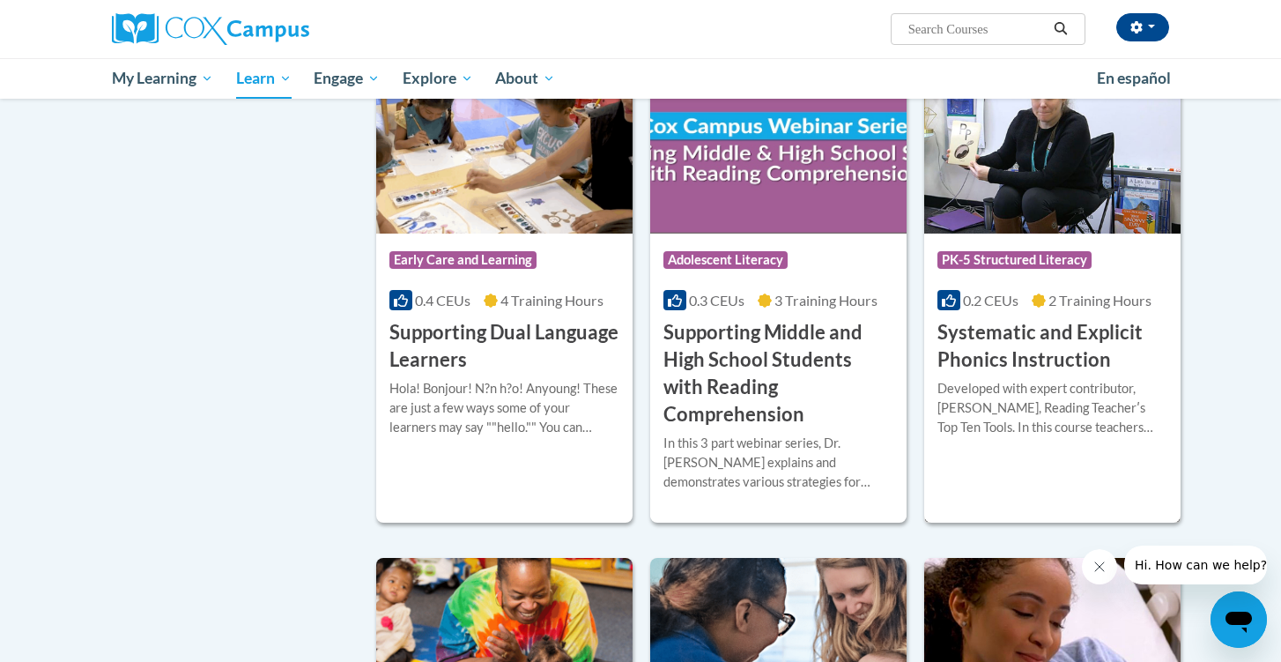
click at [1022, 336] on h3 "Systematic and Explicit Phonics Instruction" at bounding box center [1052, 346] width 230 height 55
